Goal: Task Accomplishment & Management: Use online tool/utility

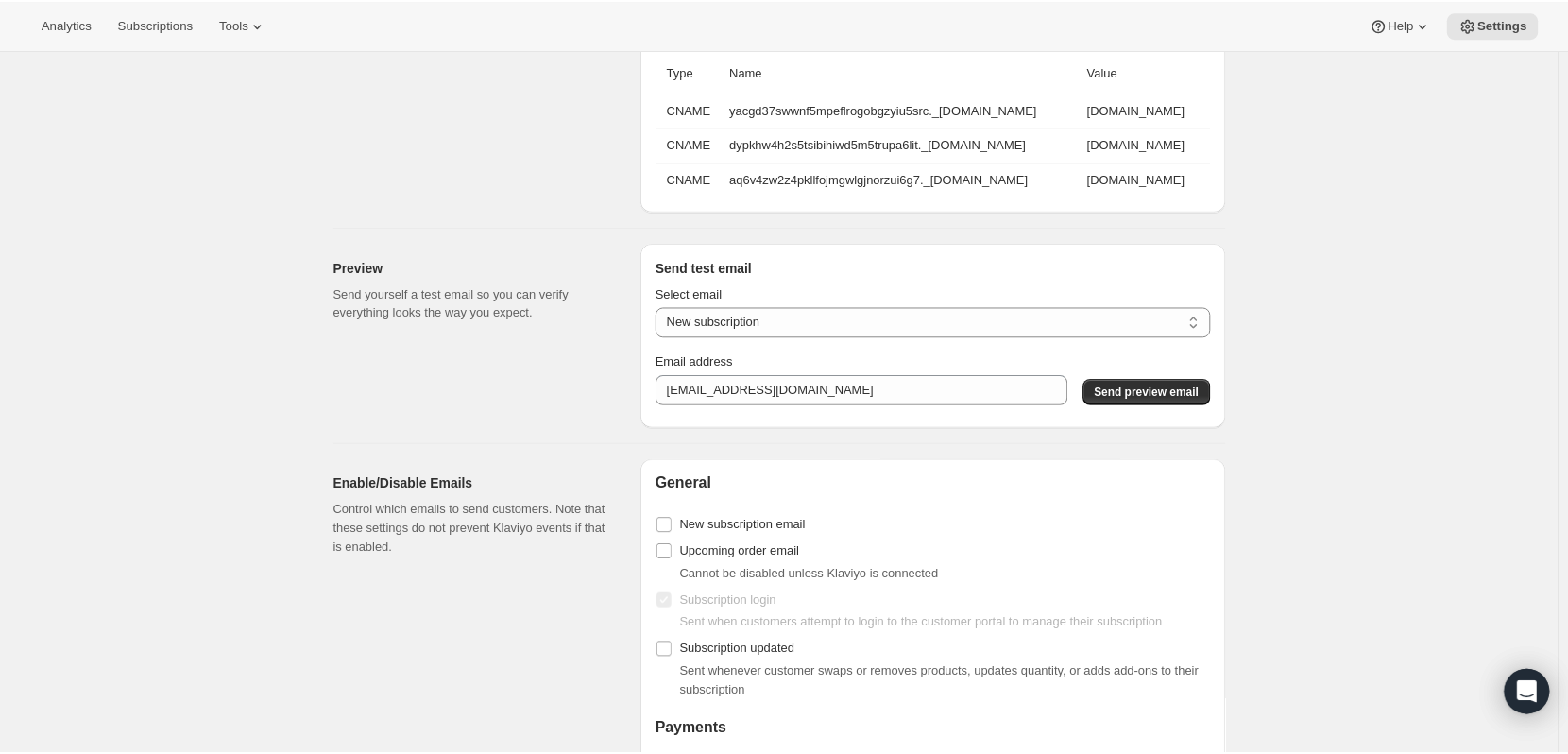
scroll to position [1511, 0]
click at [1153, 336] on select "New subscription Upcoming order Payment failure Delayed subscription Updated su…" at bounding box center [938, 319] width 558 height 30
click at [663, 316] on select "New subscription Upcoming order Payment failure Delayed subscription Updated su…" at bounding box center [938, 319] width 558 height 30
click at [1039, 317] on select "New subscription Upcoming order Payment failure Delayed subscription Updated su…" at bounding box center [938, 319] width 558 height 30
select select "upcoming-subscription"
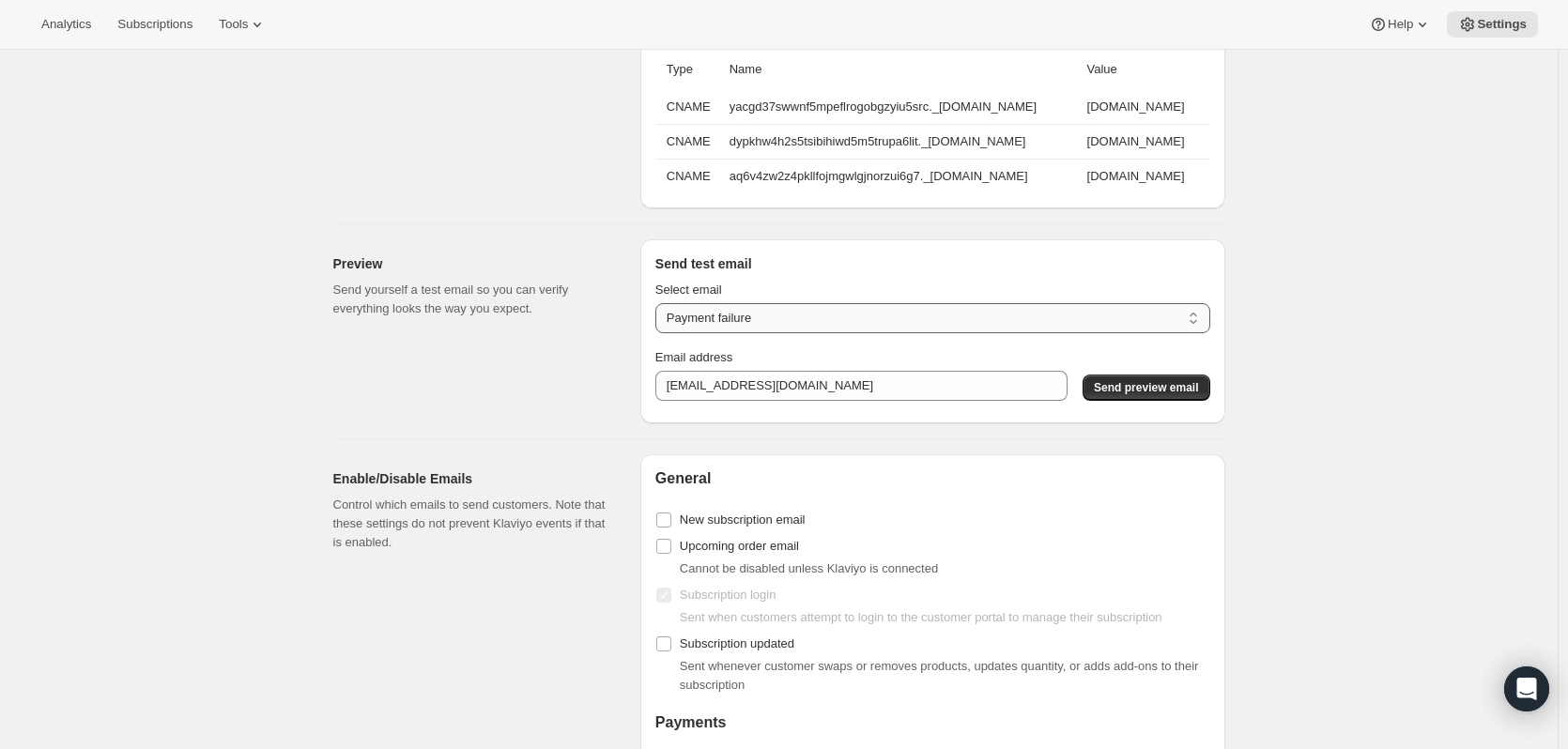
click at [659, 314] on select "New subscription Upcoming order Payment failure Delayed subscription Updated su…" at bounding box center [933, 317] width 555 height 30
click at [1148, 395] on span "Send preview email" at bounding box center [1145, 388] width 104 height 15
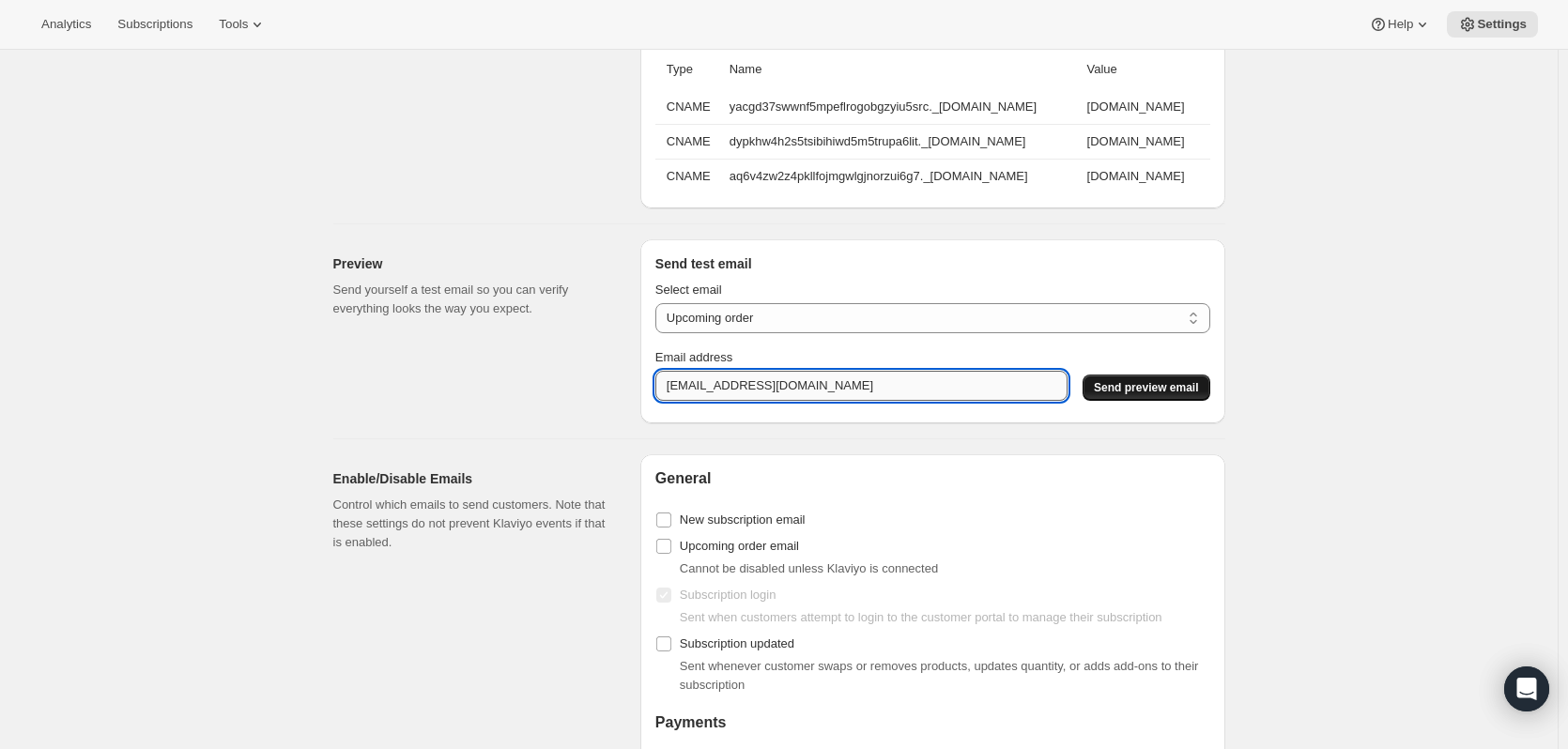
click at [852, 387] on input "[EMAIL_ADDRESS][DOMAIN_NAME]" at bounding box center [862, 385] width 412 height 30
click at [1068, 317] on select "New subscription Upcoming order Payment failure Delayed subscription Updated su…" at bounding box center [933, 317] width 555 height 30
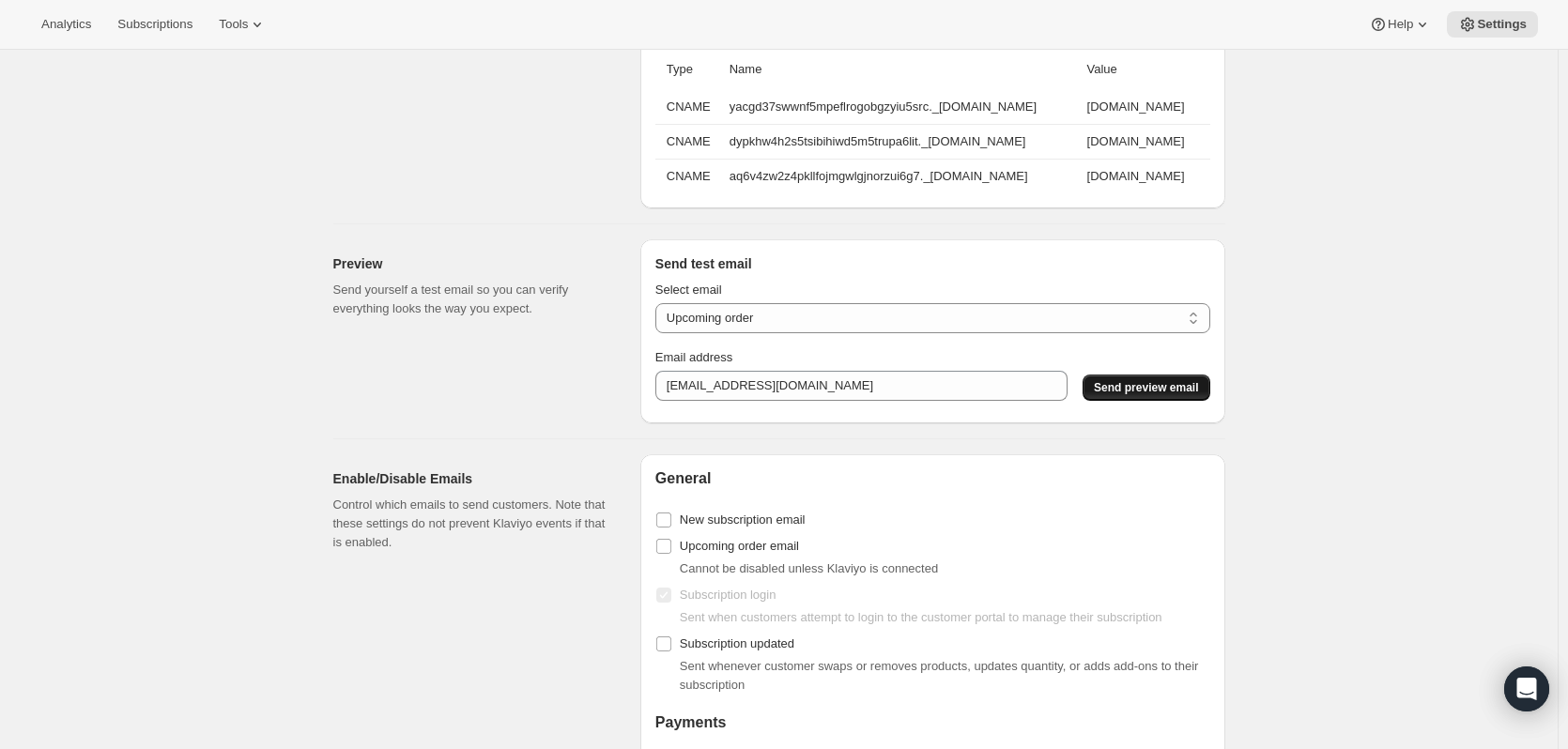
click at [393, 366] on div "Preview Send yourself a test email so you can verify everything looks the way y…" at bounding box center [479, 331] width 292 height 184
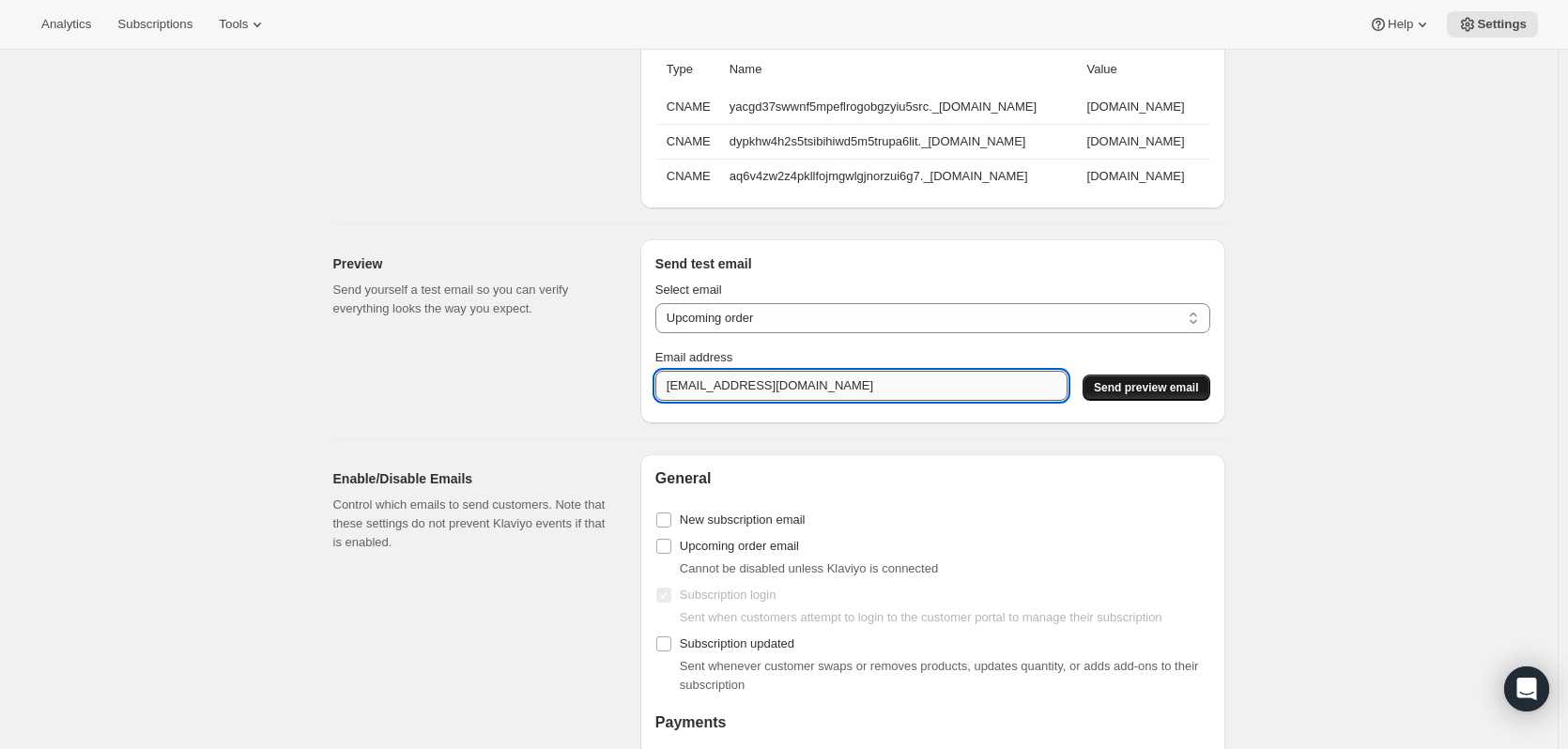
click at [772, 385] on input "[EMAIL_ADDRESS][DOMAIN_NAME]" at bounding box center [862, 385] width 412 height 30
click at [772, 389] on input "[EMAIL_ADDRESS][DOMAIN_NAME]" at bounding box center [862, 385] width 412 height 30
type input "[EMAIL_ADDRESS][DOMAIN_NAME]"
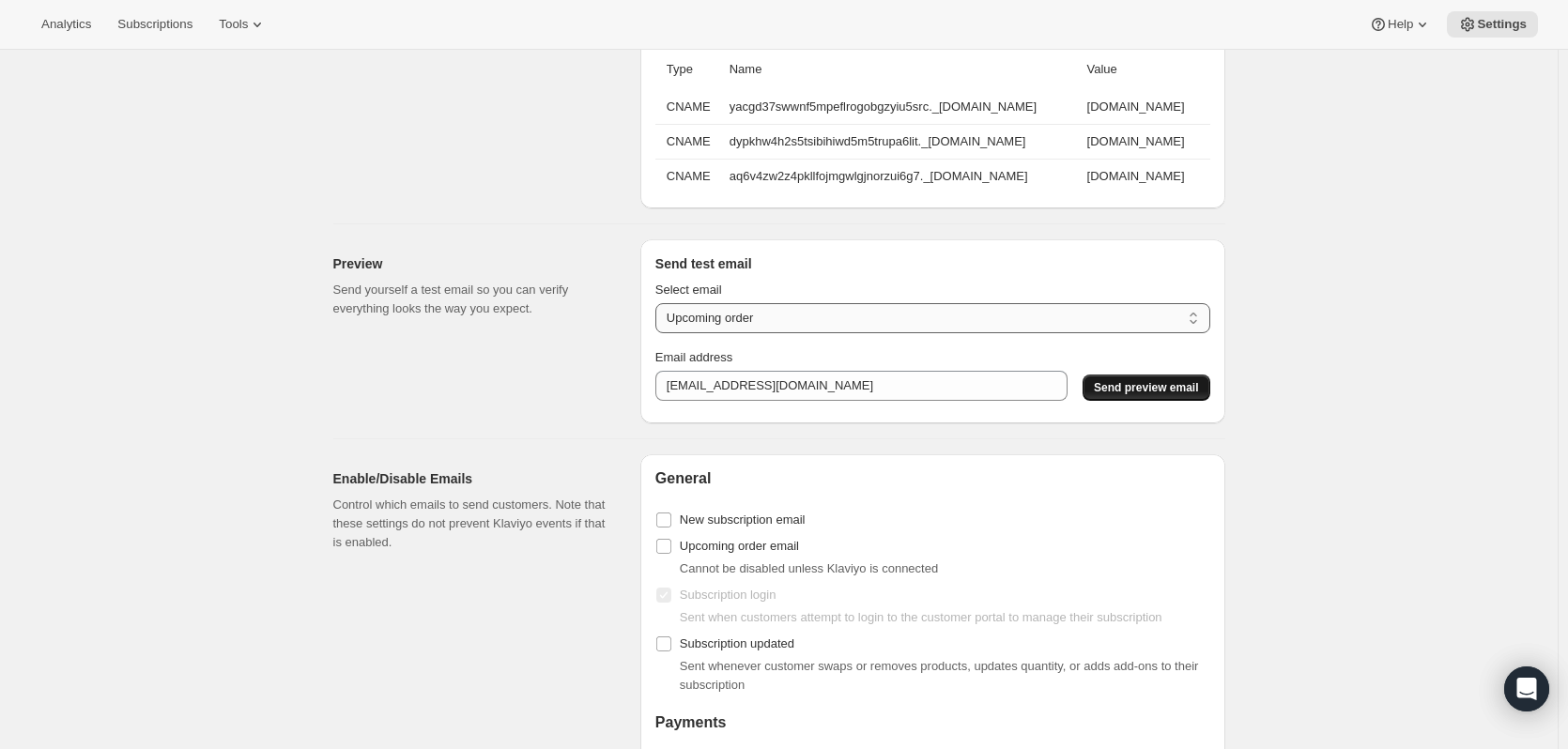
click at [1200, 330] on select "New subscription Upcoming order Payment failure Delayed subscription Updated su…" at bounding box center [933, 317] width 555 height 30
select select "new-subscription"
click at [659, 314] on select "New subscription Upcoming order Payment failure Delayed subscription Updated su…" at bounding box center [933, 317] width 555 height 30
click at [1157, 395] on span "Send preview email" at bounding box center [1145, 388] width 104 height 15
